Goal: Use online tool/utility

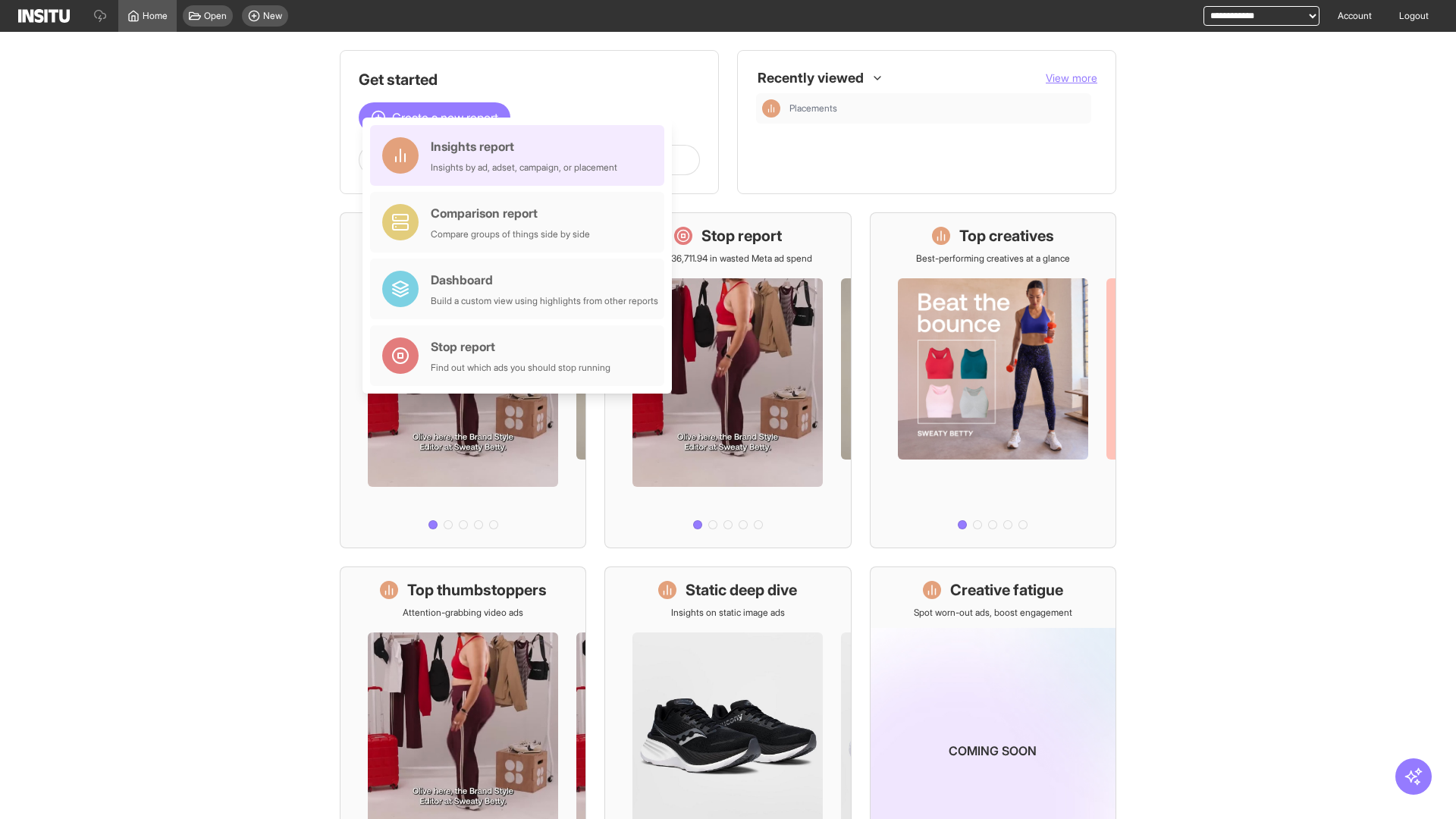
click at [521, 155] on div "Insights report Insights by ad, adset, campaign, or placement" at bounding box center [523, 155] width 187 height 36
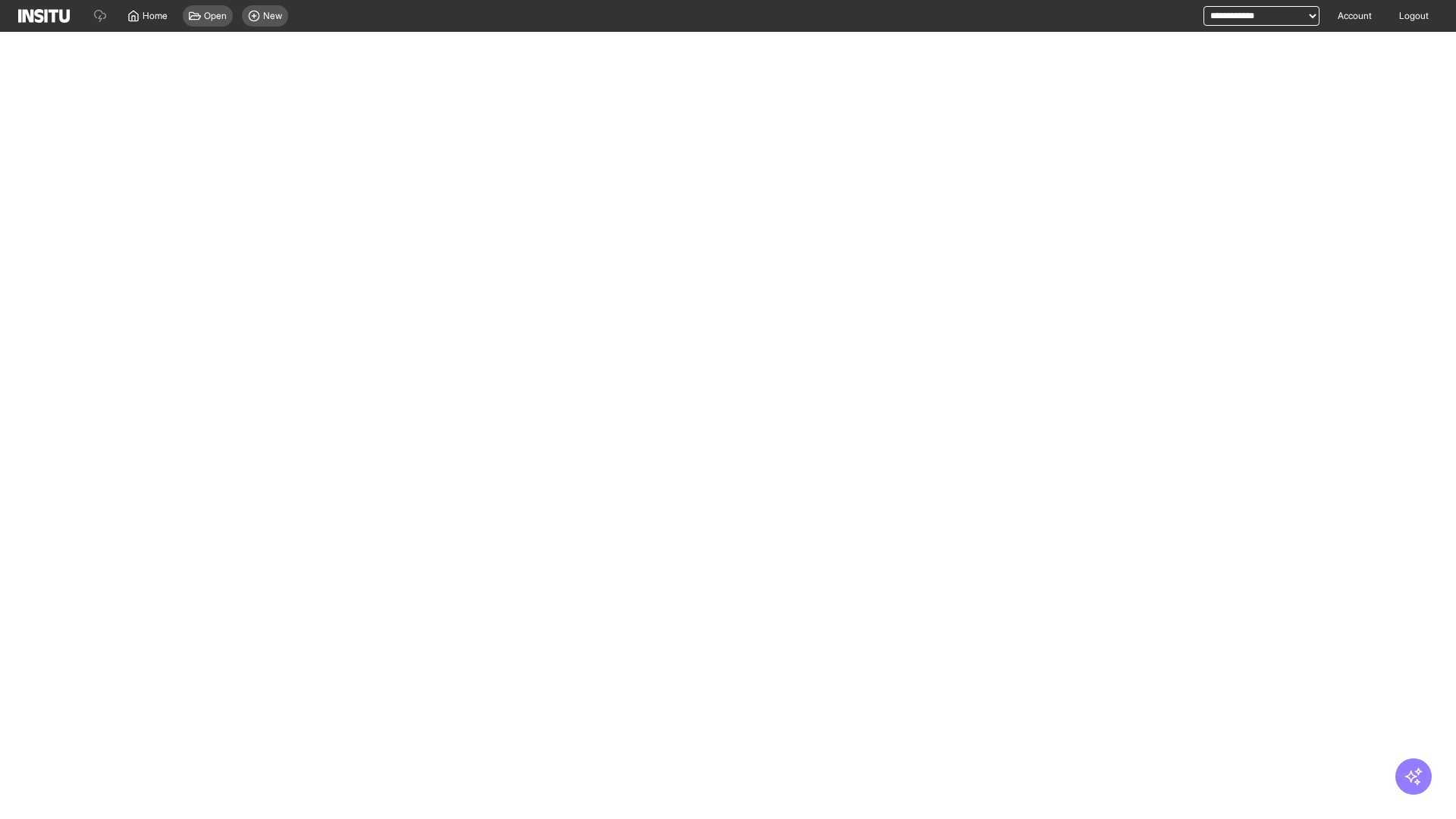
select select "**"
